Goal: Contribute content: Add original content to the website for others to see

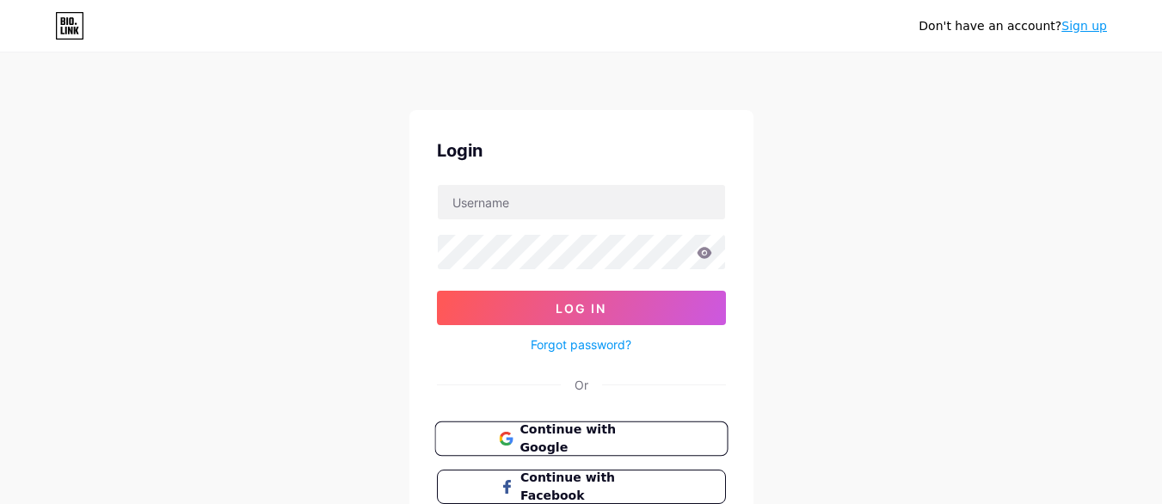
click at [575, 440] on span "Continue with Google" at bounding box center [592, 439] width 144 height 37
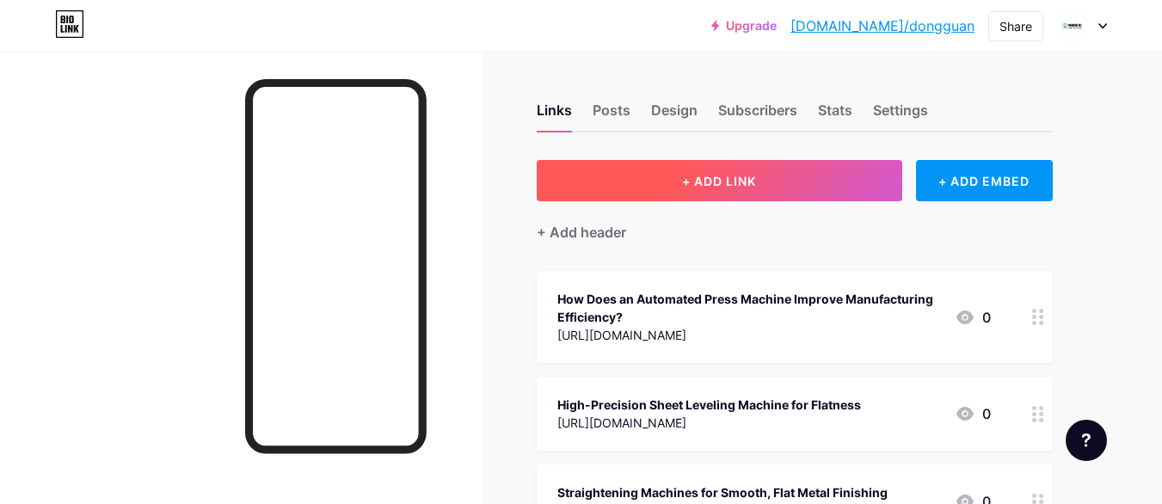
click at [691, 169] on button "+ ADD LINK" at bounding box center [720, 180] width 366 height 41
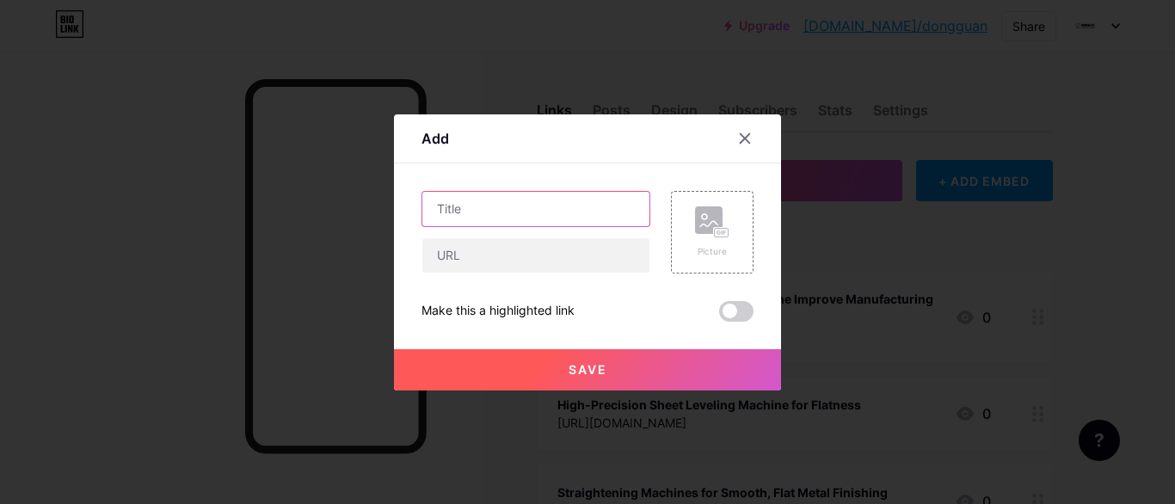
click at [512, 210] on input "text" at bounding box center [535, 209] width 227 height 34
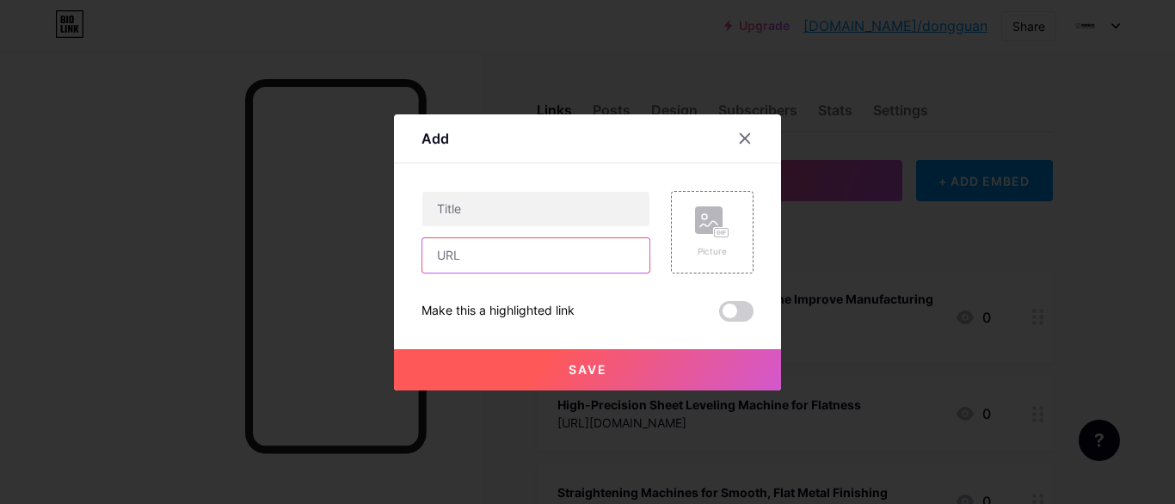
click at [501, 249] on input "text" at bounding box center [535, 255] width 227 height 34
click at [515, 255] on input "text" at bounding box center [535, 255] width 227 height 34
paste input "[URL][DOMAIN_NAME]"
type input "[URL][DOMAIN_NAME]"
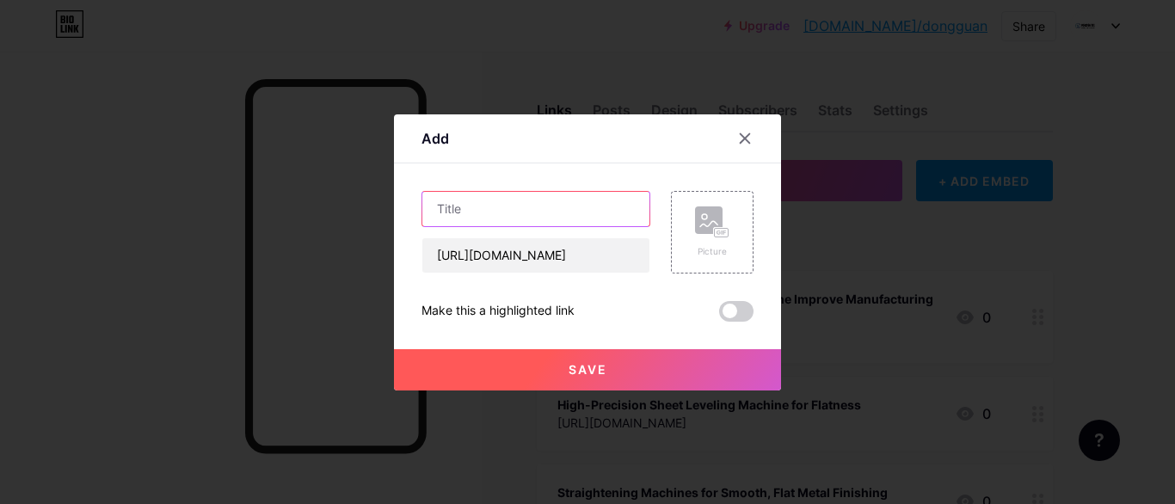
scroll to position [0, 0]
click at [501, 203] on input "text" at bounding box center [535, 209] width 227 height 34
click at [532, 200] on input "text" at bounding box center [535, 209] width 227 height 34
paste input "Engineering Excellence in Hydraulic Press Manufacturing for Industrial Needs"
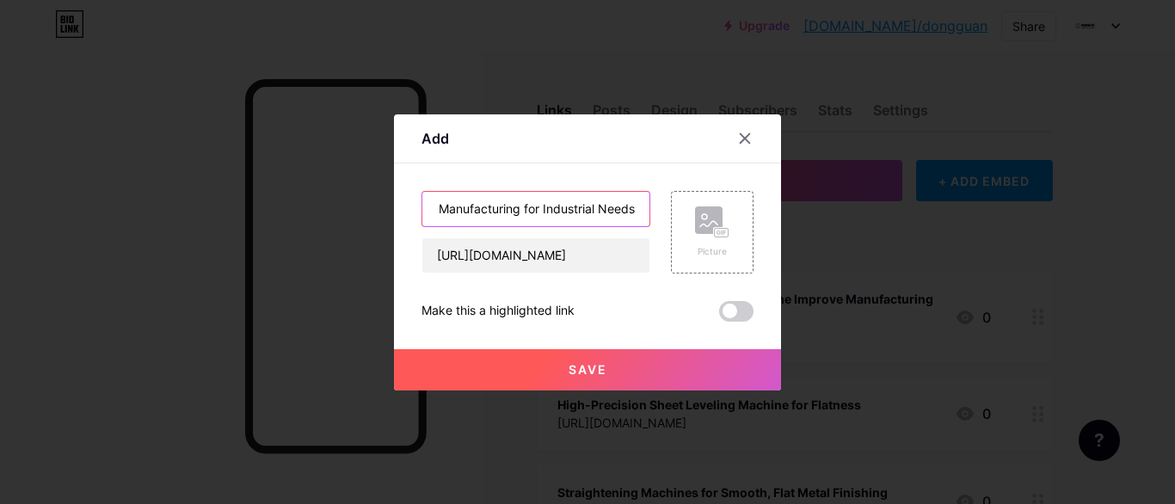
type input "Engineering Excellence in Hydraulic Press Manufacturing for Industrial Needs"
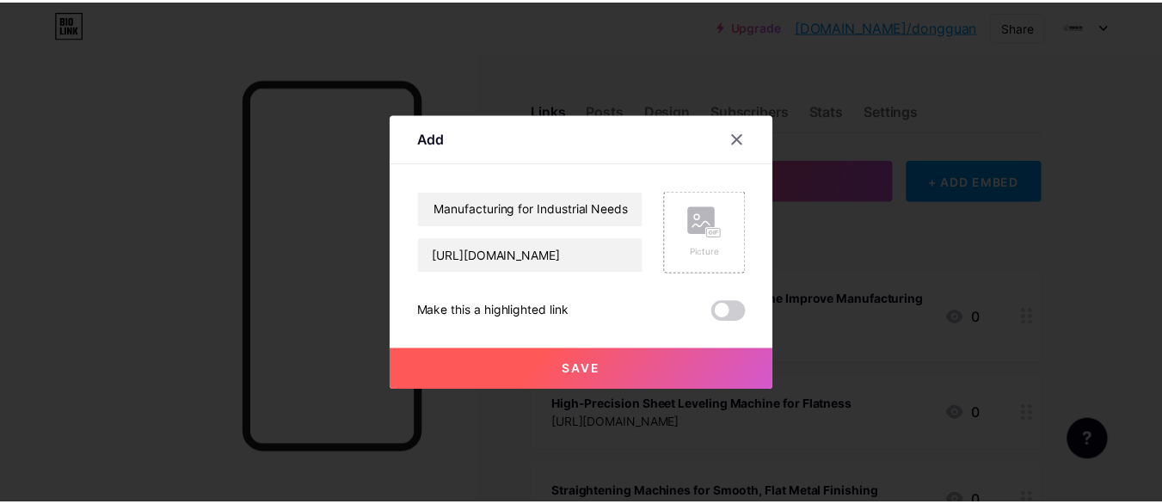
scroll to position [0, 0]
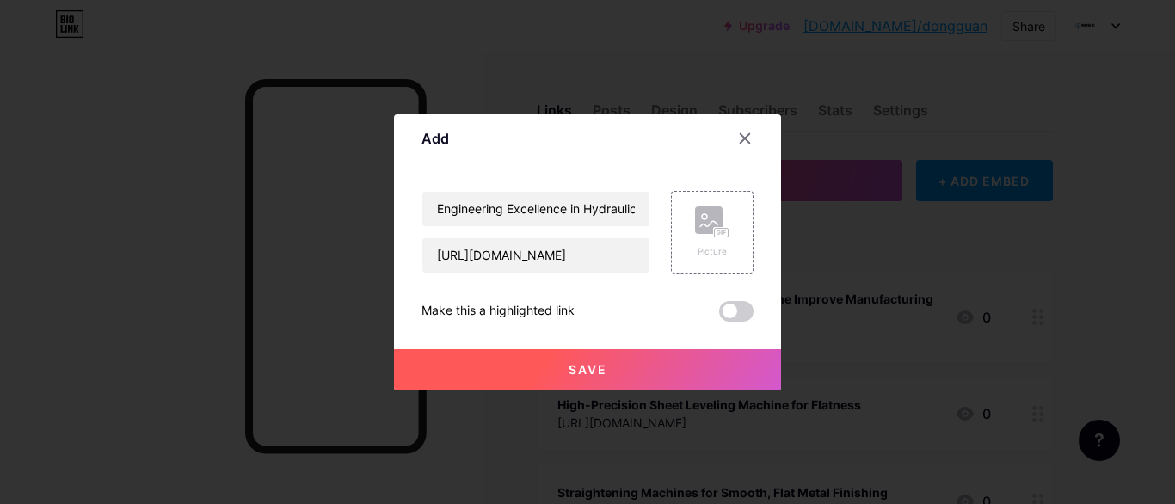
click at [596, 370] on span "Save" at bounding box center [588, 369] width 39 height 15
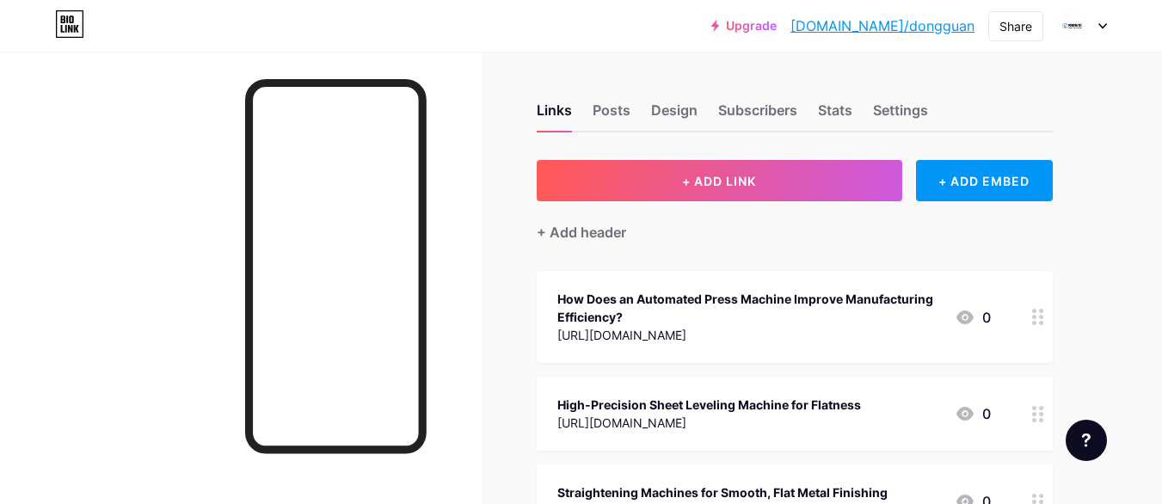
click at [930, 23] on link "[DOMAIN_NAME]/dongguan" at bounding box center [882, 25] width 184 height 21
